Goal: Task Accomplishment & Management: Complete application form

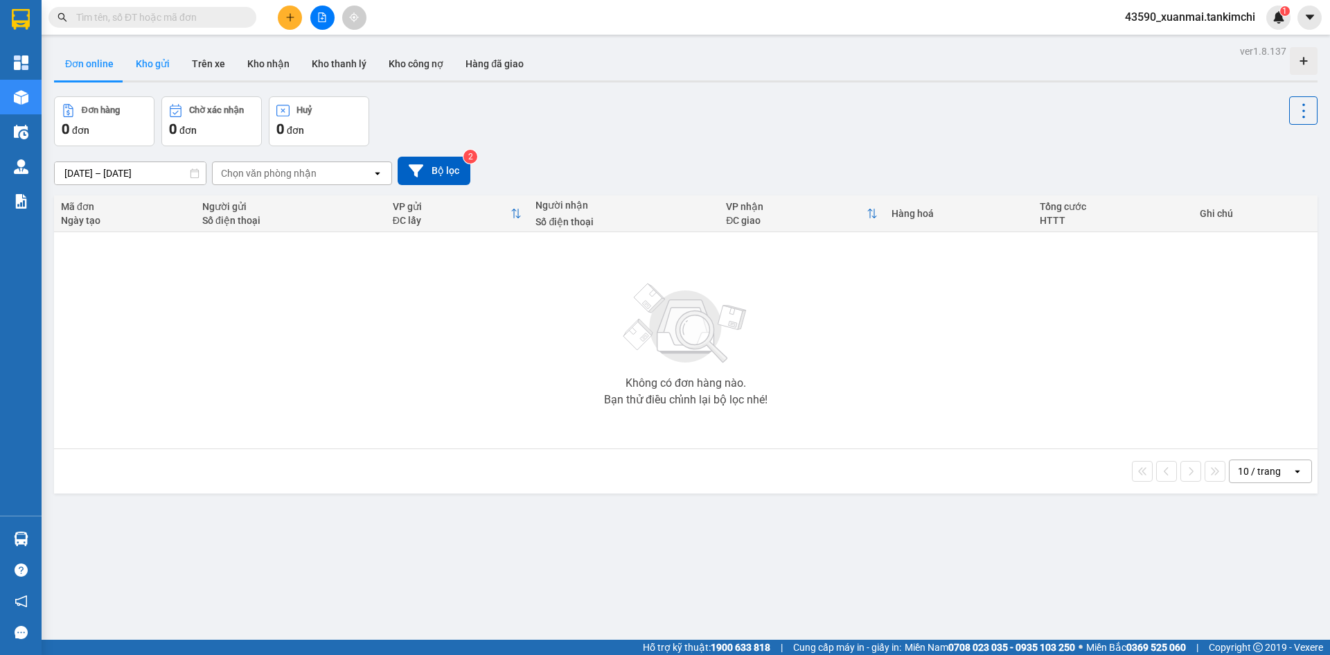
click at [140, 64] on button "Kho gửi" at bounding box center [153, 63] width 56 height 33
type input "[DATE] – [DATE]"
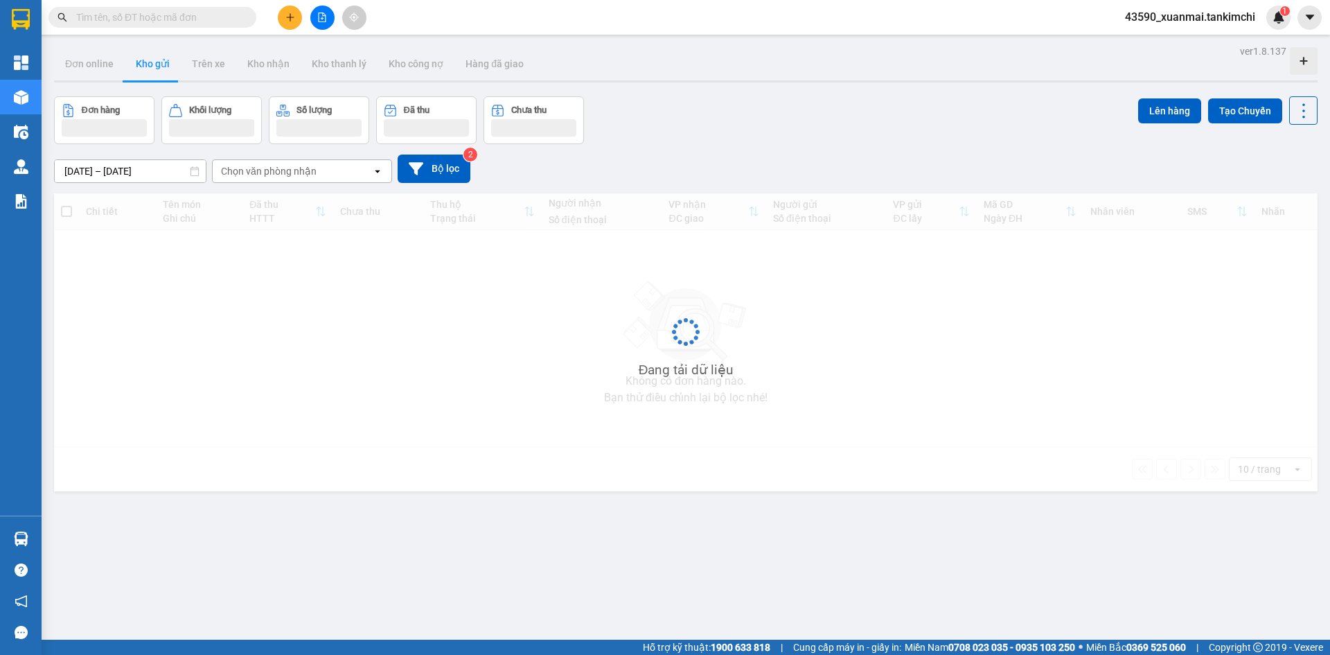
click at [295, 25] on button at bounding box center [290, 18] width 24 height 24
click at [334, 52] on div "Tạo đơn hàng" at bounding box center [345, 51] width 60 height 15
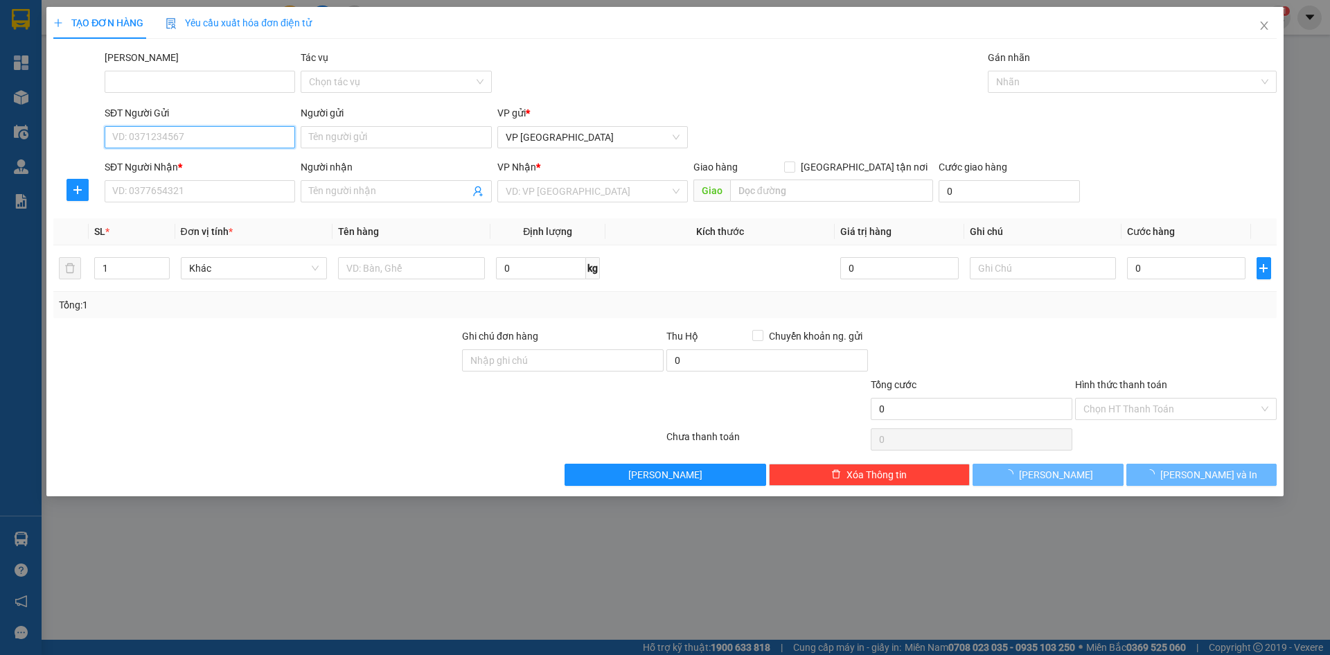
click at [167, 130] on input "SĐT Người Gửi" at bounding box center [200, 137] width 191 height 22
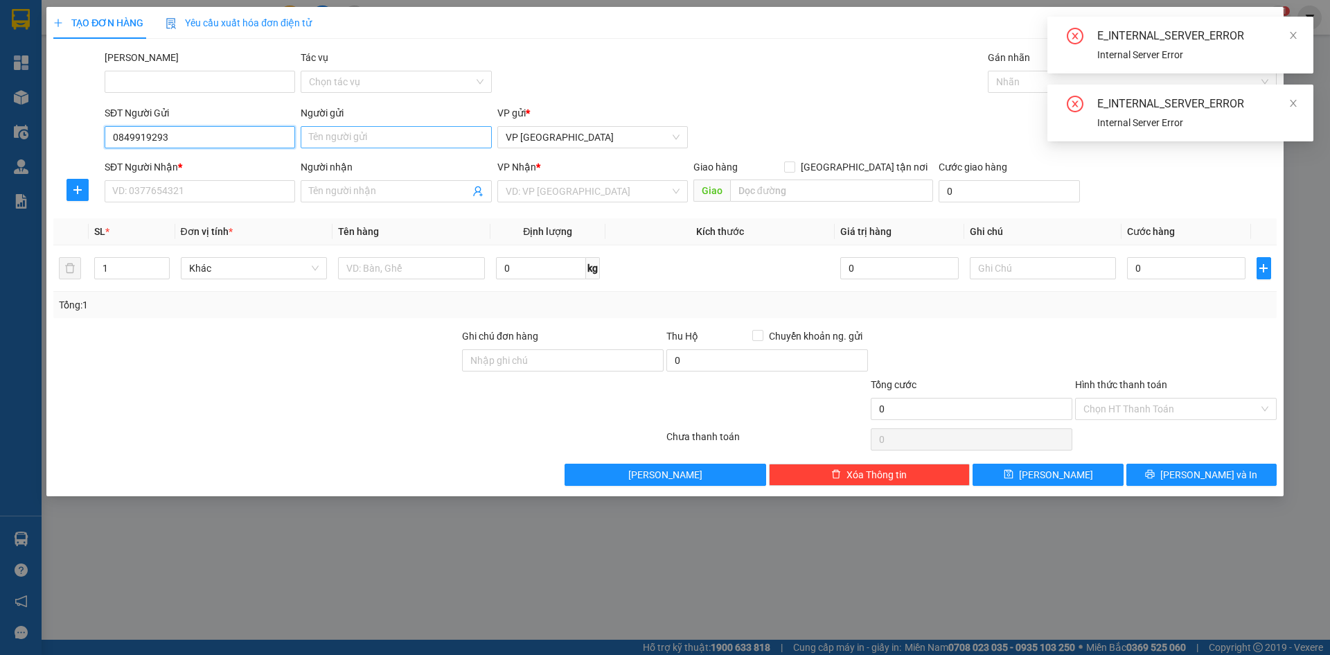
type input "0849919293"
click at [366, 136] on input "Người gửi" at bounding box center [396, 137] width 191 height 22
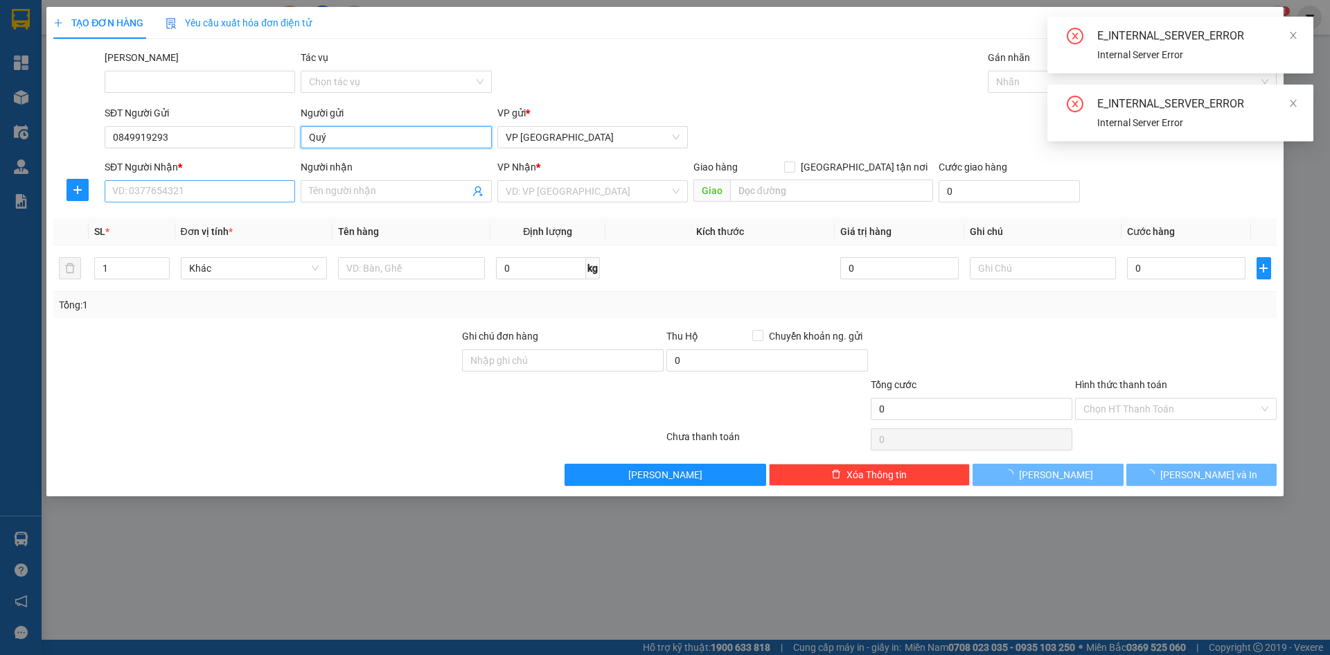
type input "Quý"
click at [193, 191] on input "SĐT Người Nhận *" at bounding box center [200, 191] width 191 height 22
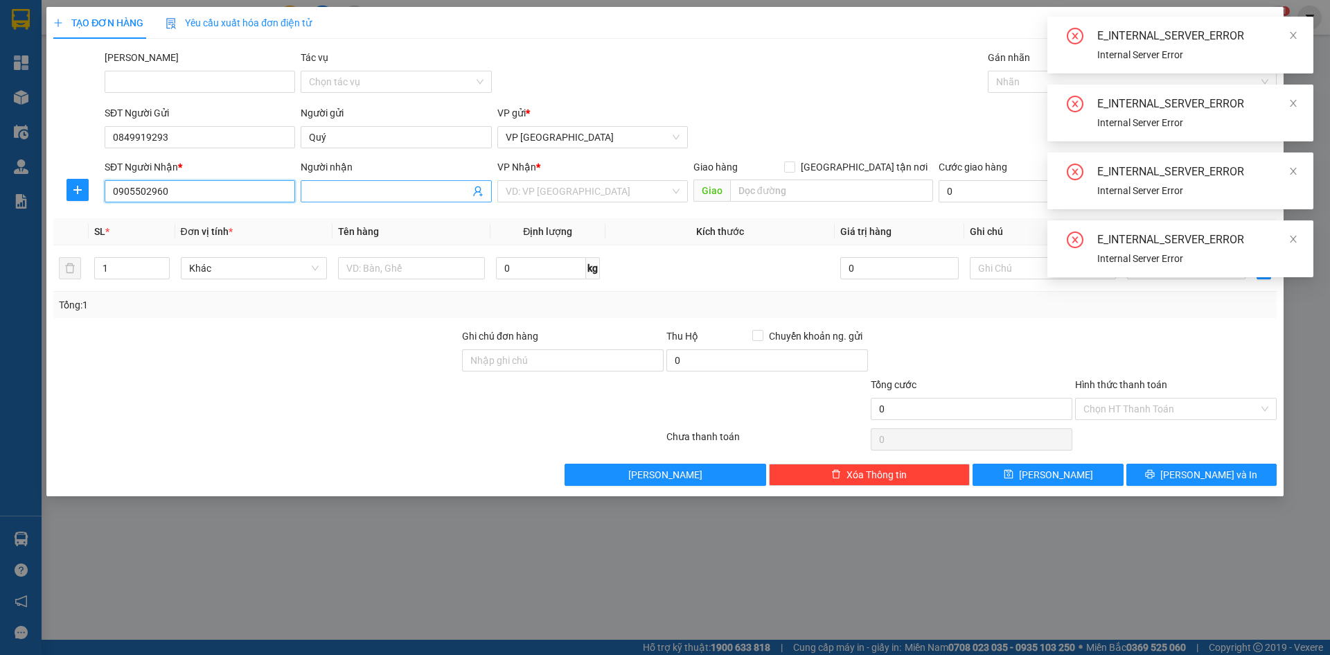
type input "0905502960"
click at [344, 195] on input "Người nhận" at bounding box center [389, 191] width 160 height 15
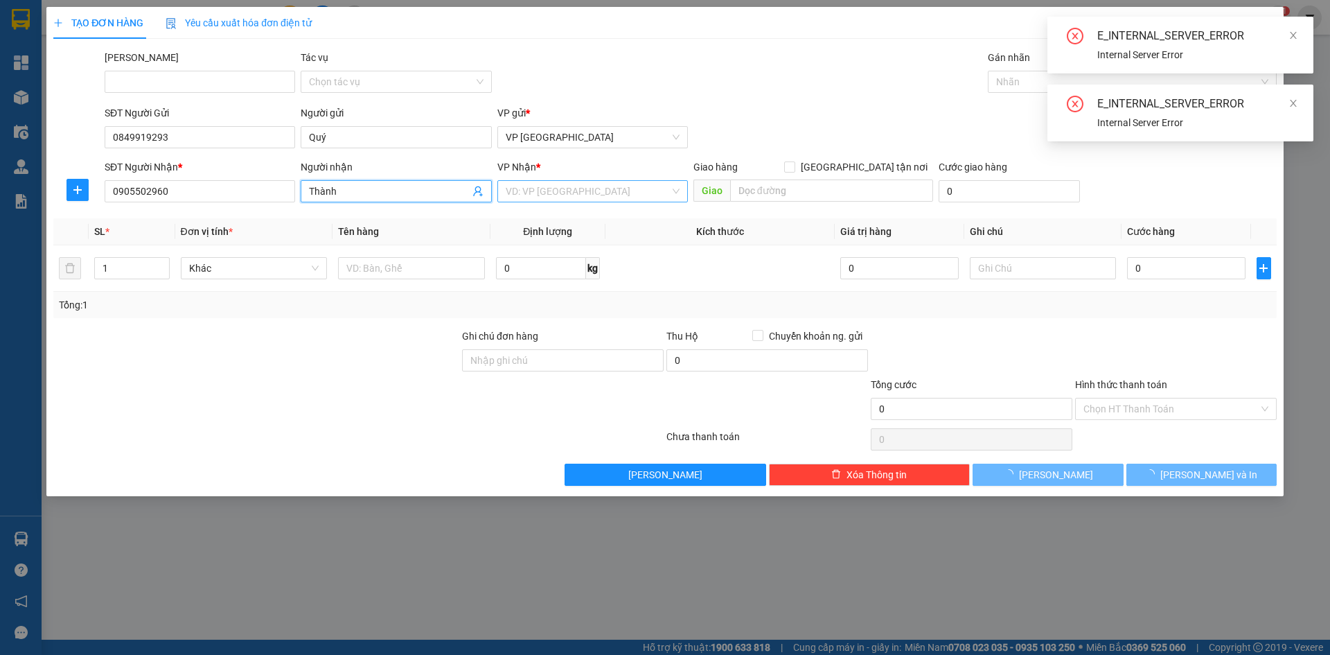
type input "Thành"
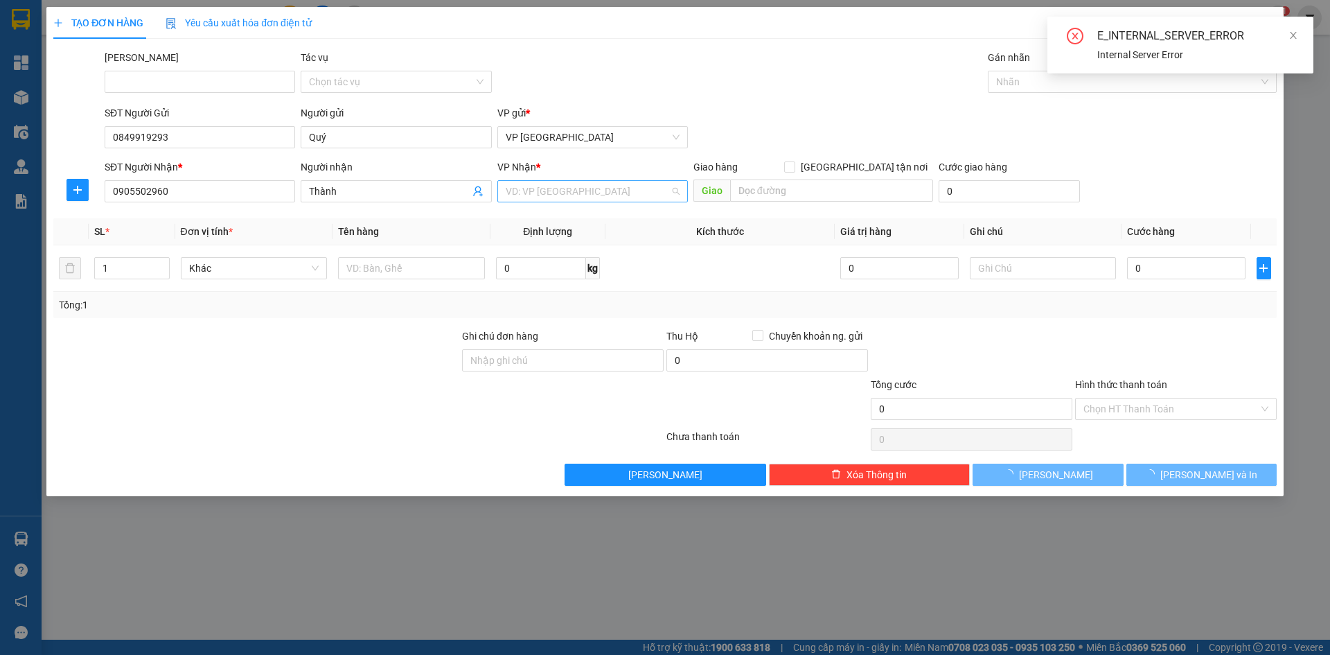
click at [538, 188] on input "search" at bounding box center [588, 191] width 164 height 21
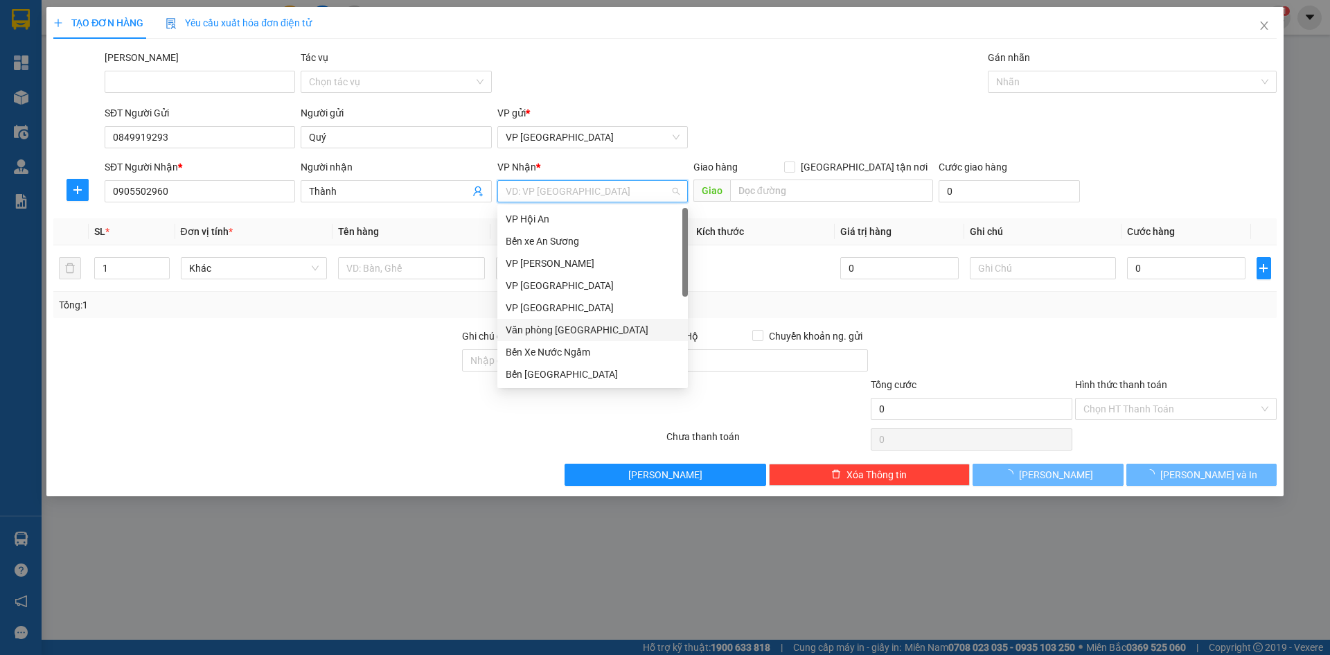
click at [581, 327] on div "Văn phòng [GEOGRAPHIC_DATA]" at bounding box center [593, 329] width 174 height 15
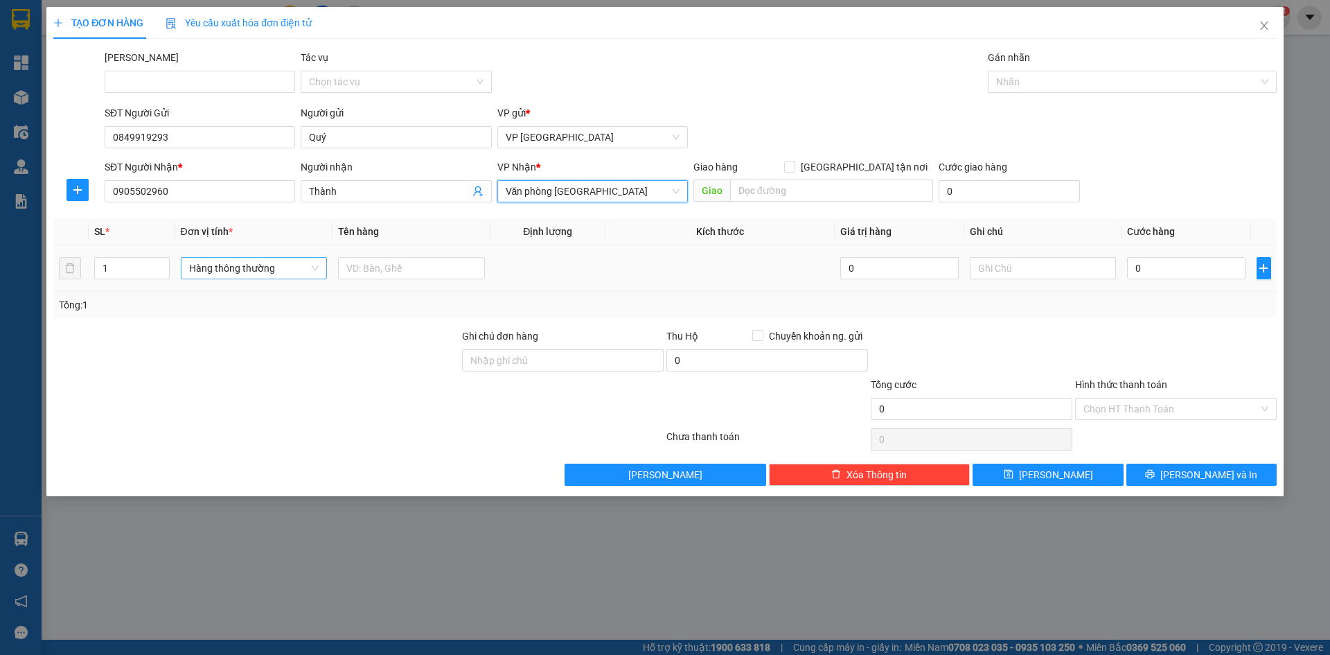
click at [228, 267] on span "Hàng thông thường" at bounding box center [254, 268] width 130 height 21
type input "kien"
click at [237, 301] on div "Kiện lớn" at bounding box center [254, 295] width 130 height 15
click at [364, 270] on input "text" at bounding box center [411, 268] width 147 height 22
drag, startPoint x: 392, startPoint y: 269, endPoint x: 427, endPoint y: 269, distance: 34.6
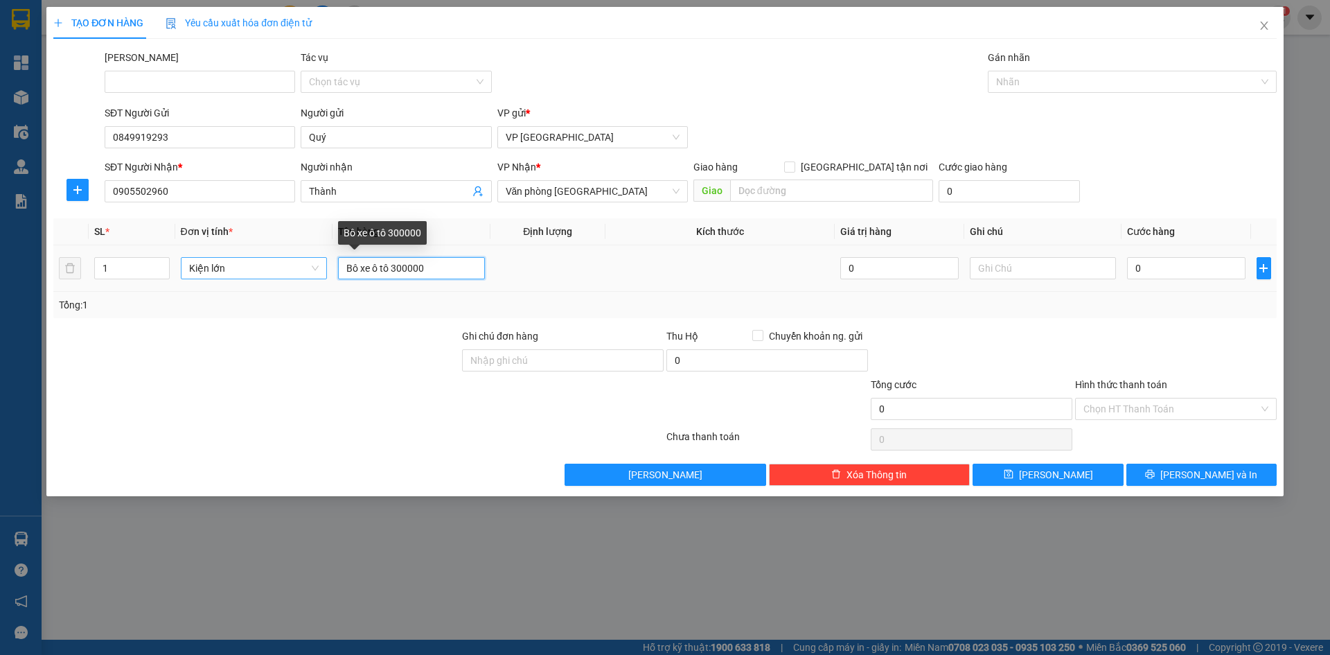
click at [427, 269] on input "Bô xe ô tô 300000" at bounding box center [411, 268] width 147 height 22
paste input "6k/ [PERSON_NAME] 1980, [PERSON_NAME] 1989, [PERSON_NAME] 1976, [PERSON_NAME] 1…"
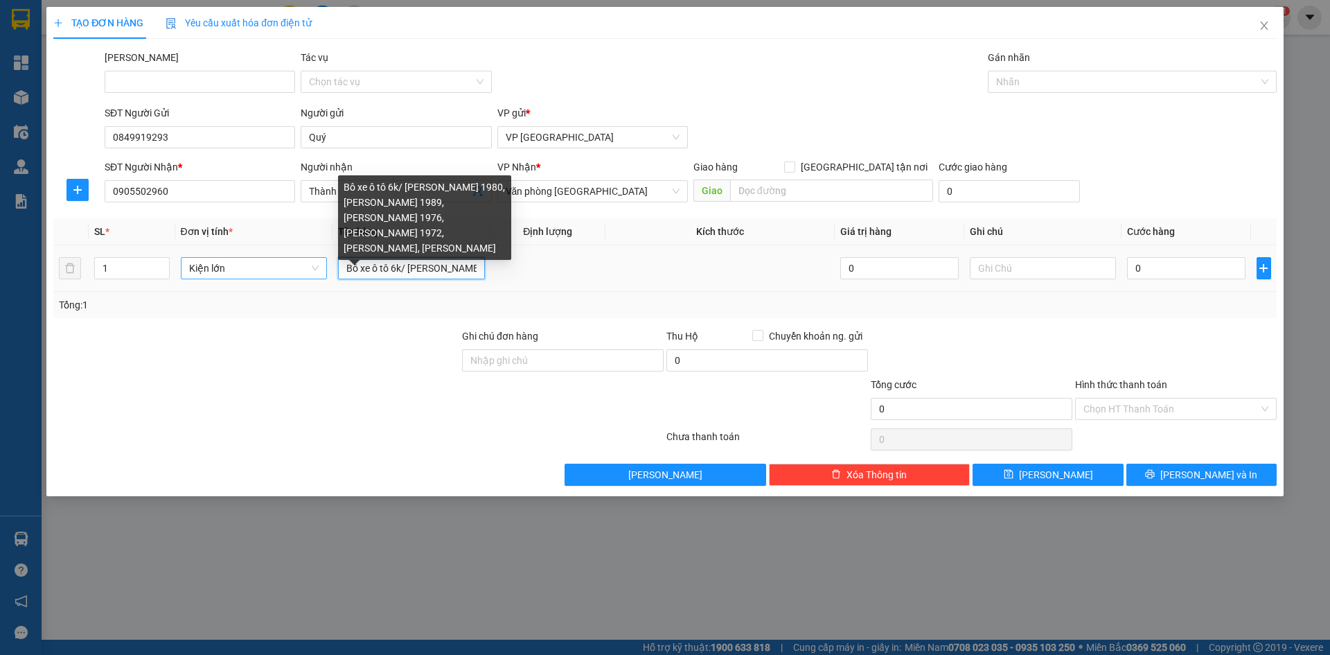
drag, startPoint x: 480, startPoint y: 266, endPoint x: 393, endPoint y: 269, distance: 87.3
click at [393, 269] on input "Bô xe ô tô 6k/ [PERSON_NAME] 1980, [PERSON_NAME] 1989, [PERSON_NAME] 1976, [PER…" at bounding box center [411, 268] width 147 height 22
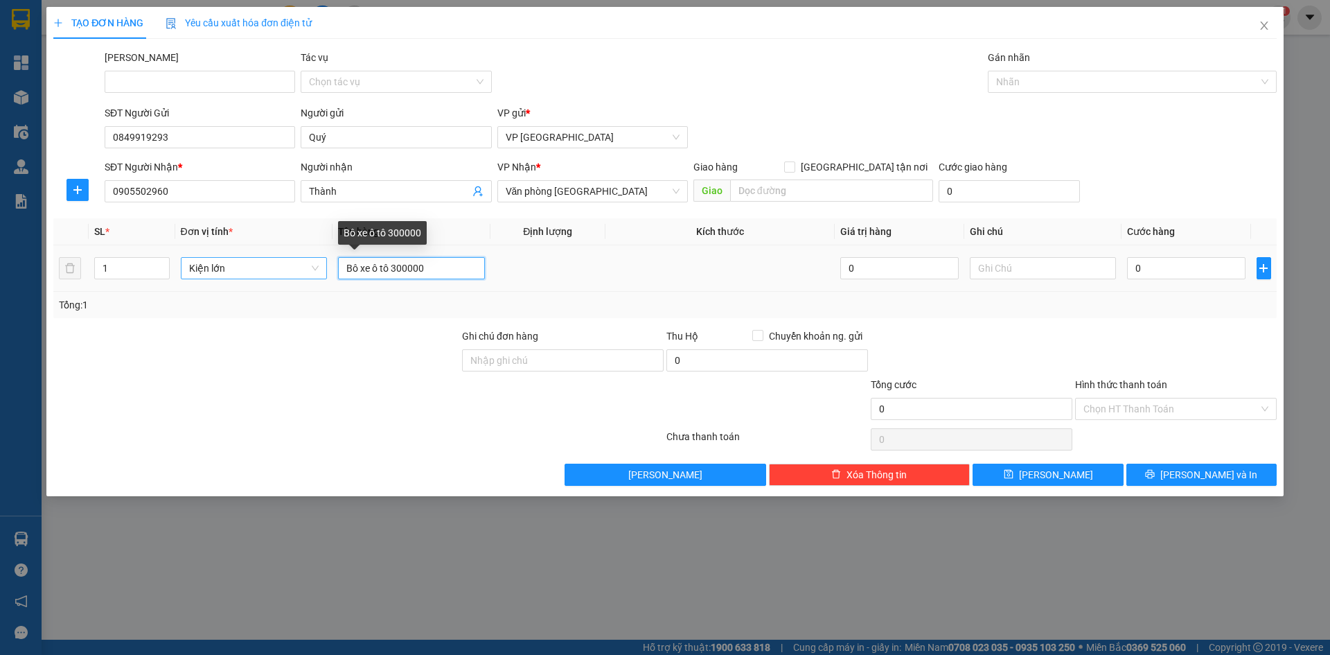
drag, startPoint x: 391, startPoint y: 268, endPoint x: 425, endPoint y: 265, distance: 33.4
click at [425, 265] on input "Bô xe ô tô 300000" at bounding box center [411, 268] width 147 height 22
type input "Bô xe ô tô"
click at [1165, 267] on input "0" at bounding box center [1186, 268] width 118 height 22
paste input "300.00"
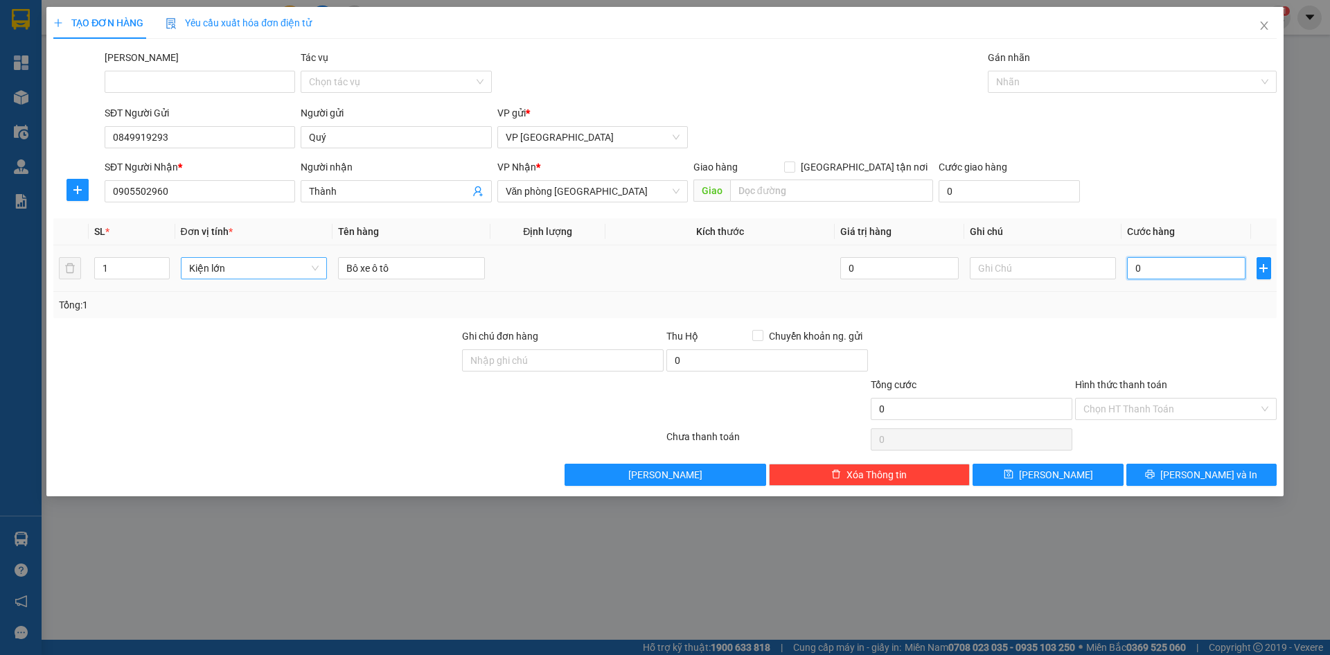
type input "300.000"
click at [1155, 473] on icon "printer" at bounding box center [1150, 474] width 10 height 10
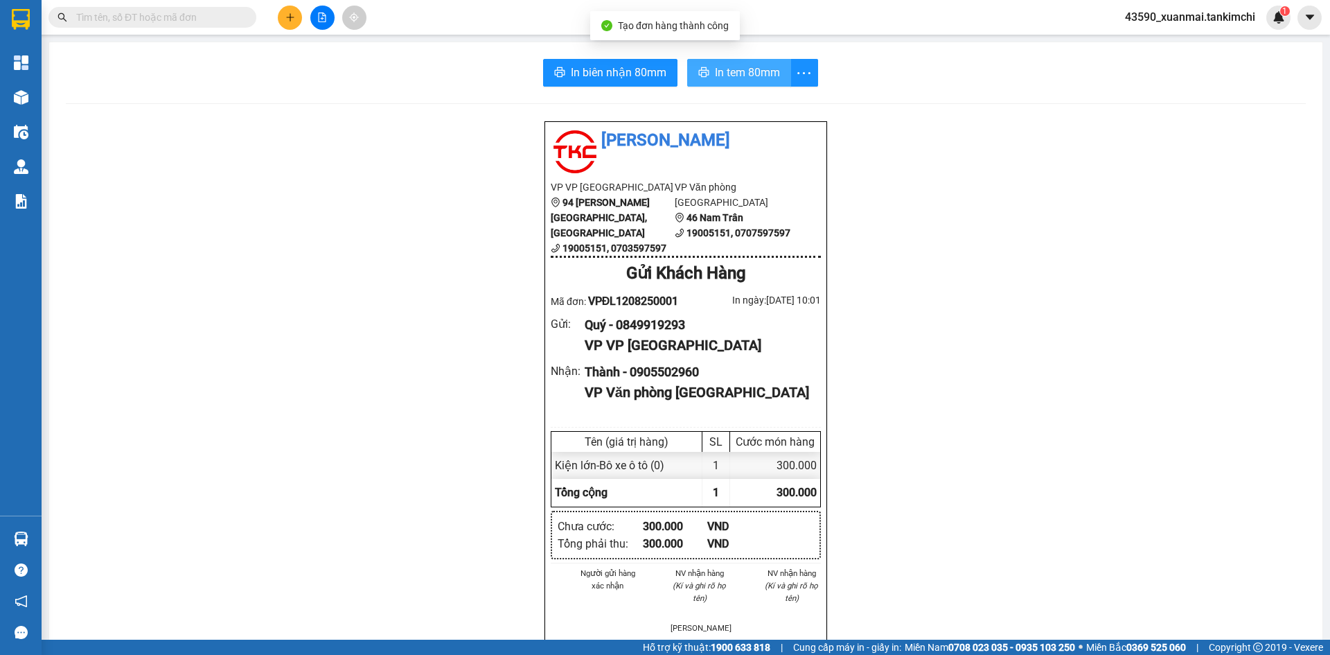
click at [752, 76] on span "In tem 80mm" at bounding box center [747, 72] width 65 height 17
